Goal: Task Accomplishment & Management: Use online tool/utility

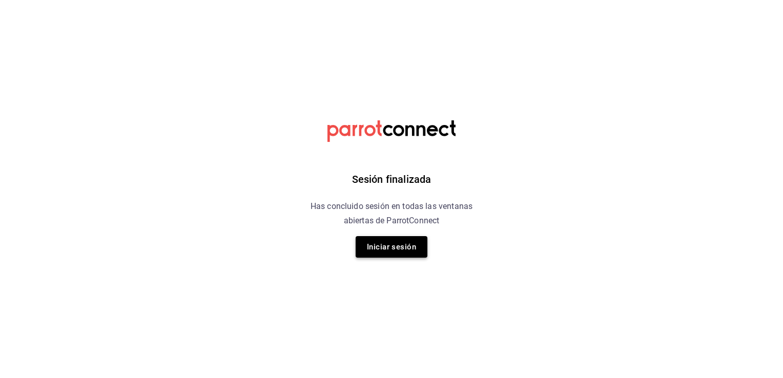
click at [414, 245] on button "Iniciar sesión" at bounding box center [392, 247] width 72 height 22
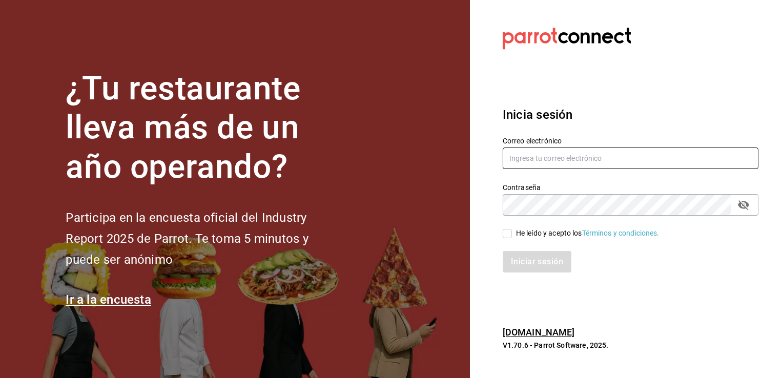
type input "[PERSON_NAME][EMAIL_ADDRESS][PERSON_NAME][DOMAIN_NAME]"
click at [512, 235] on input "He leído y acepto los Términos y condiciones." at bounding box center [507, 233] width 9 height 9
checkbox input "true"
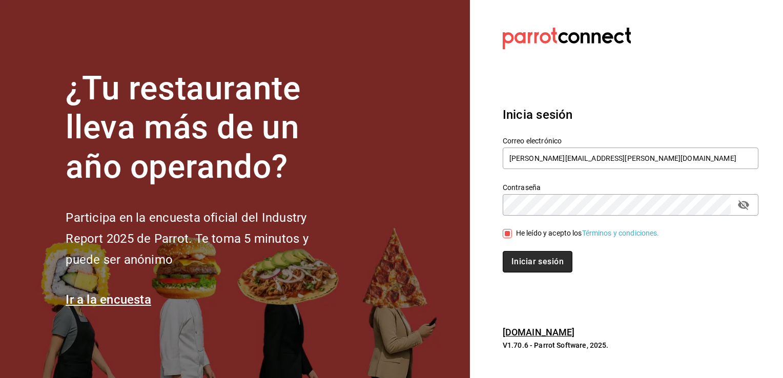
click at [530, 257] on button "Iniciar sesión" at bounding box center [538, 262] width 70 height 22
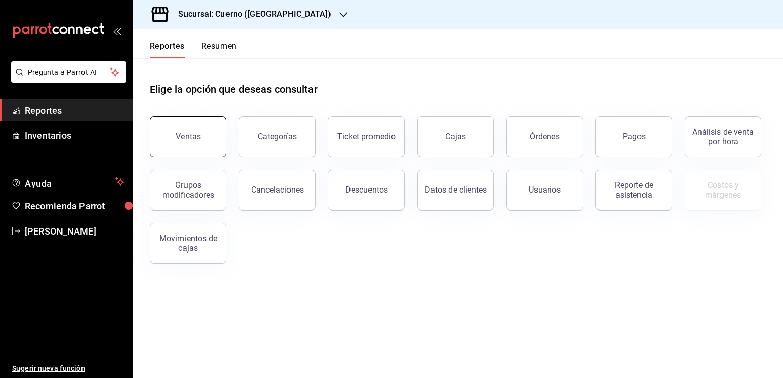
click at [195, 130] on button "Ventas" at bounding box center [188, 136] width 77 height 41
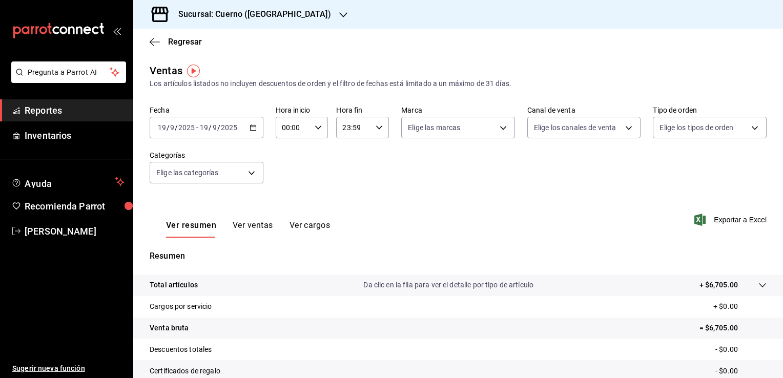
click at [256, 125] on div "2025-09-19 19 / 9 / 2025 - 2025-09-19 19 / 9 / 2025" at bounding box center [207, 128] width 114 height 22
click at [251, 129] on icon "button" at bounding box center [253, 127] width 7 height 7
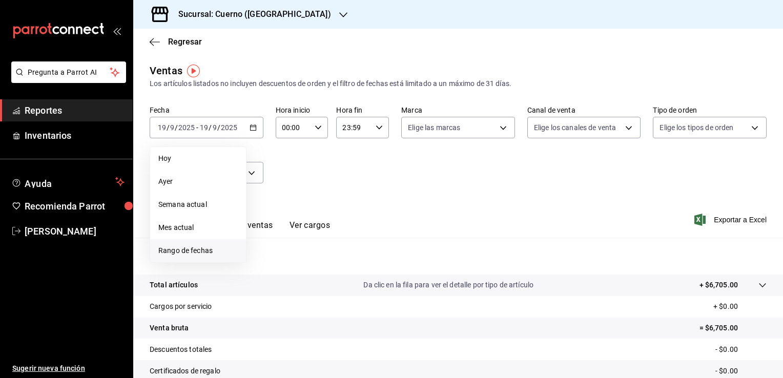
click at [205, 251] on span "Rango de fechas" at bounding box center [197, 251] width 79 height 11
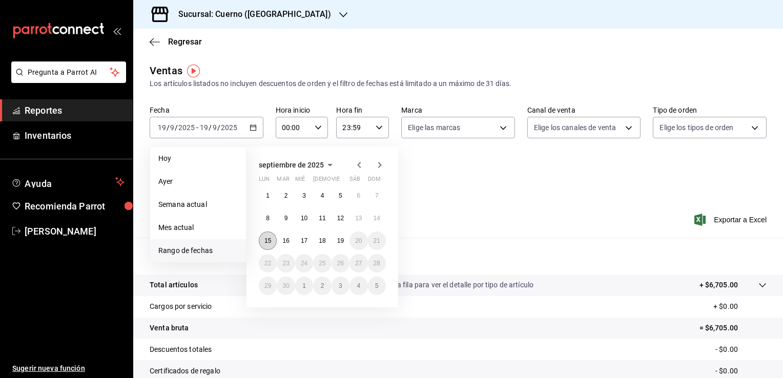
click at [270, 244] on button "15" at bounding box center [268, 241] width 18 height 18
click at [340, 245] on button "19" at bounding box center [341, 241] width 18 height 18
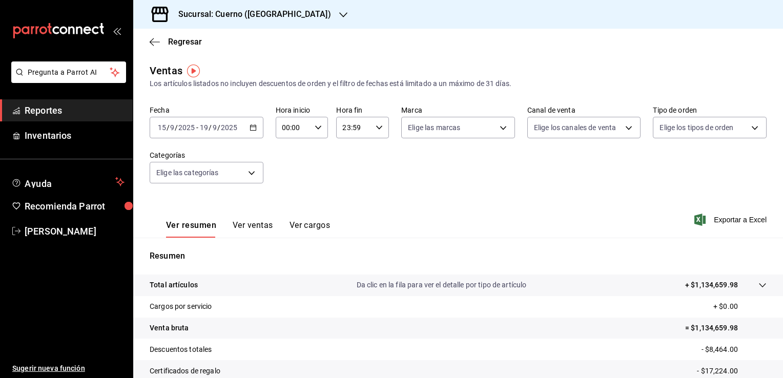
click at [315, 130] on icon "button" at bounding box center [318, 127] width 7 height 7
click at [285, 212] on span "05" at bounding box center [288, 213] width 10 height 8
type input "05:00"
click at [719, 223] on div at bounding box center [391, 189] width 783 height 378
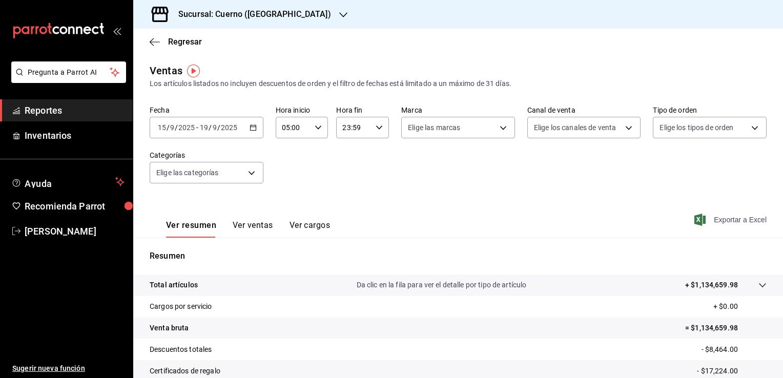
click at [732, 221] on span "Exportar a Excel" at bounding box center [732, 220] width 70 height 12
